Goal: Transaction & Acquisition: Purchase product/service

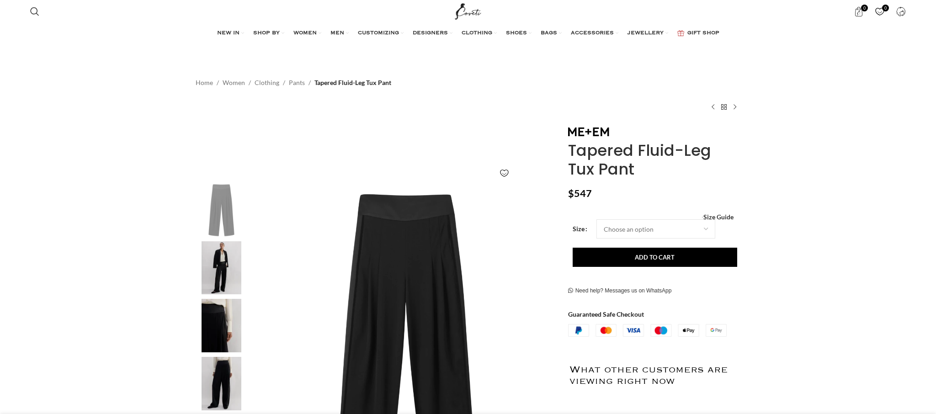
click at [642, 217] on div "Women's clothing size guide Women Clothing Size Guide Women's clothing size gui…" at bounding box center [654, 216] width 159 height 6
click at [639, 229] on select "Choose an option 4 UK 6 UK 8 [GEOGRAPHIC_DATA] 10 [GEOGRAPHIC_DATA] 12 [GEOGRAP…" at bounding box center [655, 228] width 119 height 19
click at [596, 219] on select "Choose an option 4 UK 6 UK 8 [GEOGRAPHIC_DATA] 10 [GEOGRAPHIC_DATA] 12 [GEOGRAP…" at bounding box center [655, 228] width 119 height 19
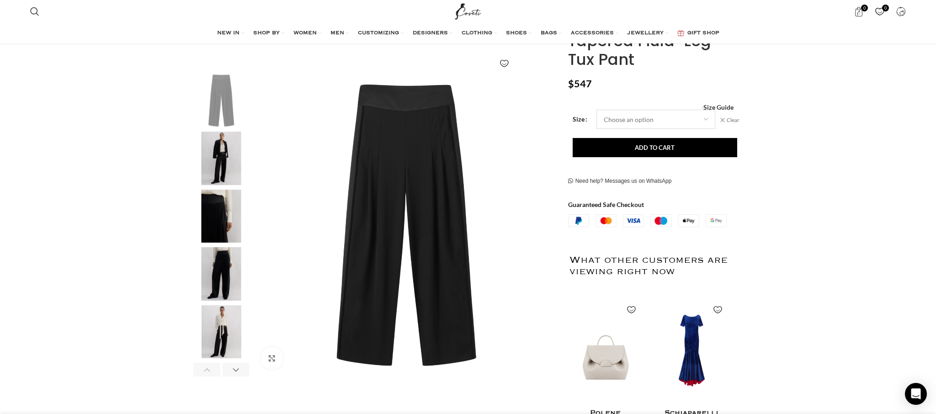
scroll to position [115, 0]
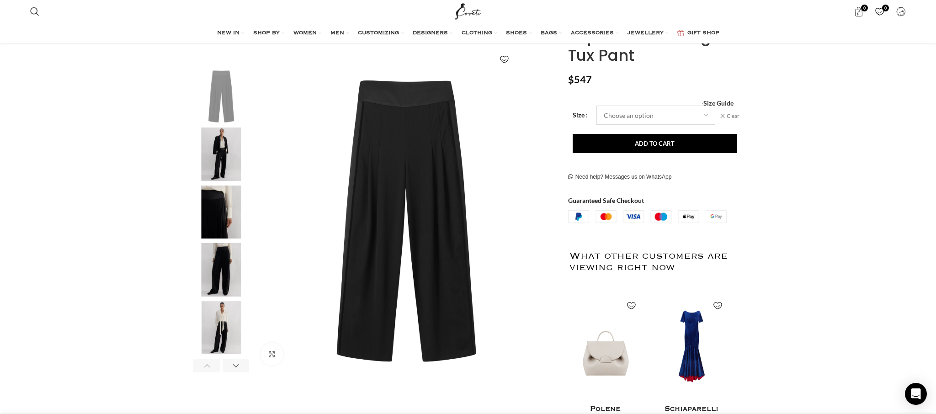
click at [623, 118] on select "Choose an option 4 UK 6 UK 8 [GEOGRAPHIC_DATA] 10 [GEOGRAPHIC_DATA] 12 [GEOGRAP…" at bounding box center [655, 115] width 119 height 19
click at [596, 106] on select "Choose an option 4 UK 6 UK 8 [GEOGRAPHIC_DATA] 10 [GEOGRAPHIC_DATA] 12 [GEOGRAP…" at bounding box center [655, 115] width 119 height 19
select select "8-[GEOGRAPHIC_DATA]"
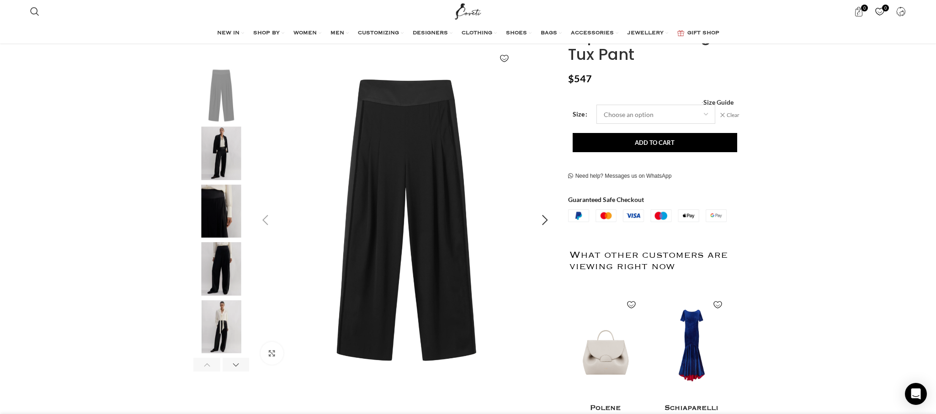
scroll to position [116, 0]
click at [229, 217] on img "3 / 6" at bounding box center [221, 211] width 56 height 53
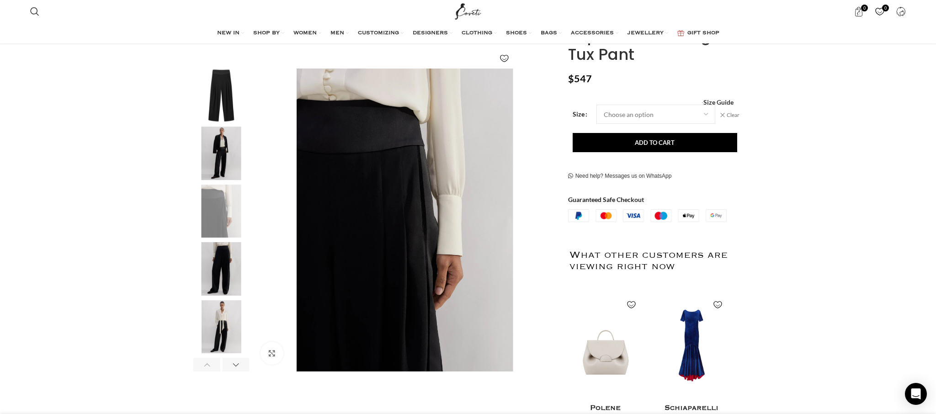
click at [230, 256] on img "4 / 6" at bounding box center [221, 268] width 56 height 53
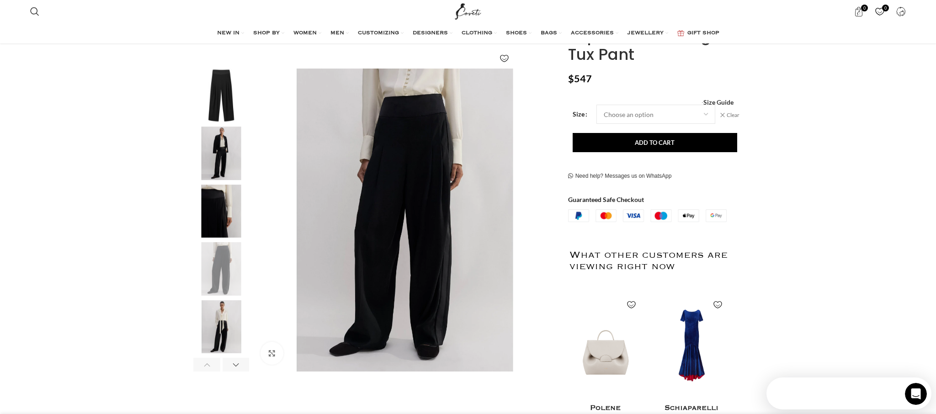
scroll to position [0, 0]
click at [229, 229] on img "3 / 6" at bounding box center [221, 211] width 56 height 53
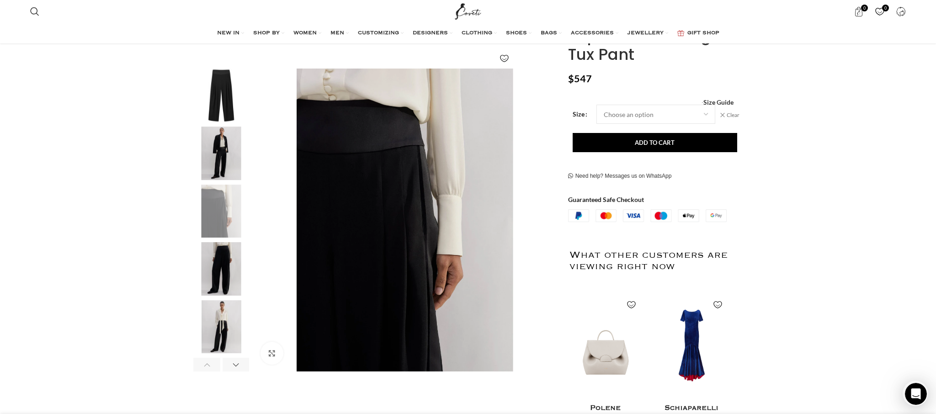
click at [227, 111] on img "1 / 6" at bounding box center [221, 95] width 56 height 53
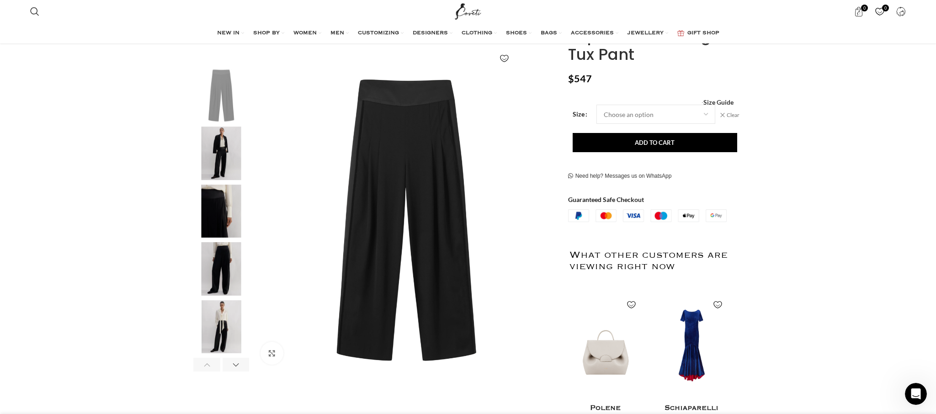
scroll to position [116, 0]
click at [550, 217] on div "Next slide" at bounding box center [545, 219] width 23 height 23
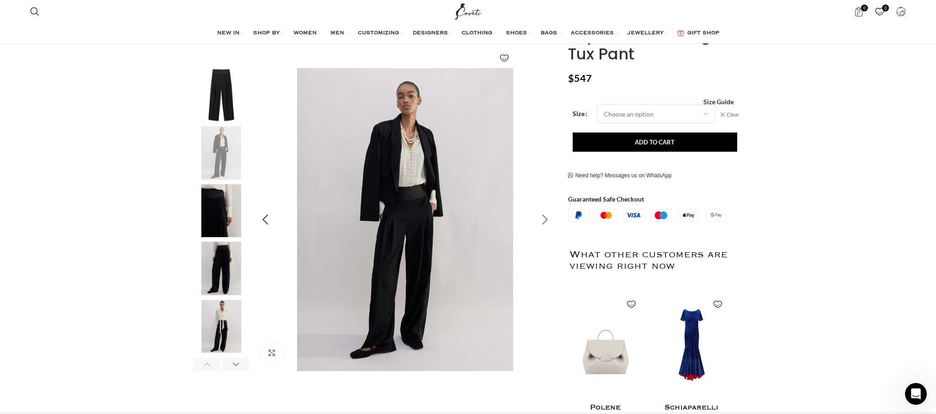
click at [542, 217] on div "Next slide" at bounding box center [545, 219] width 23 height 23
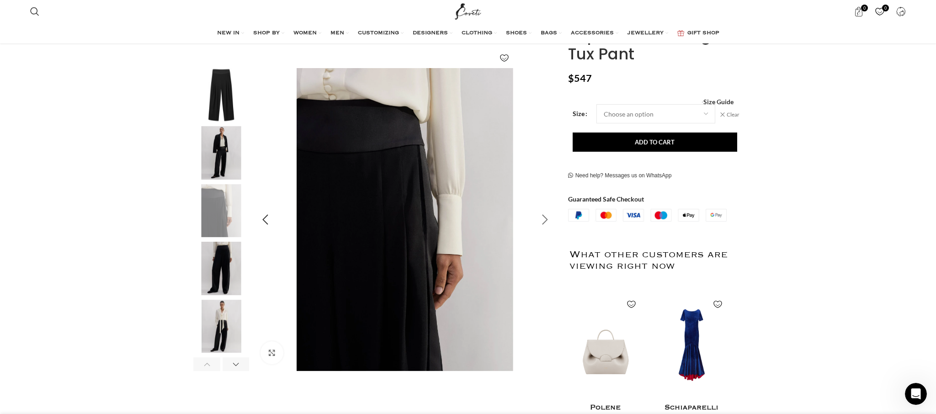
click at [542, 217] on div "Next slide" at bounding box center [545, 219] width 23 height 23
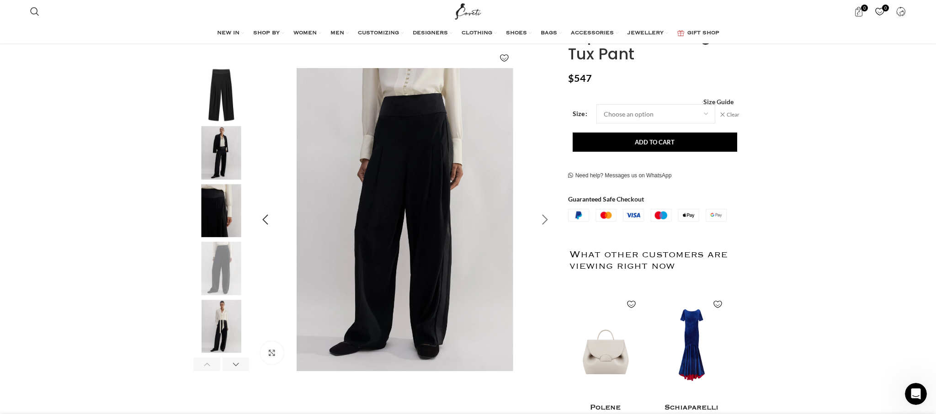
click at [542, 217] on div "Next slide" at bounding box center [545, 219] width 23 height 23
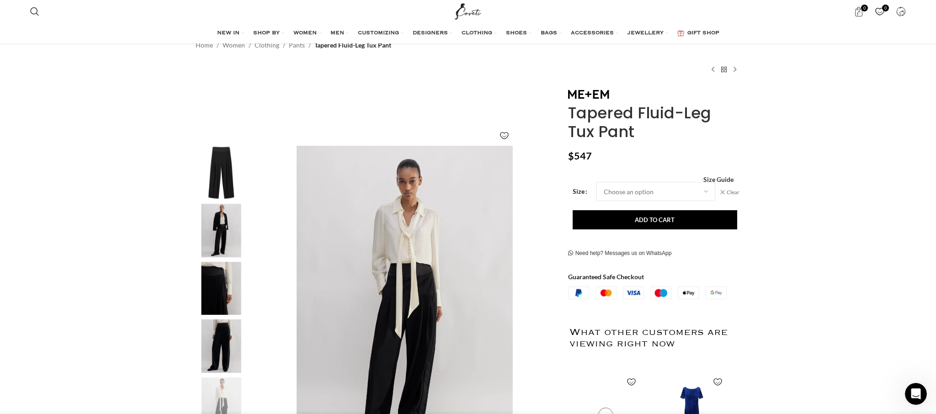
scroll to position [0, 0]
